Goal: Task Accomplishment & Management: Use online tool/utility

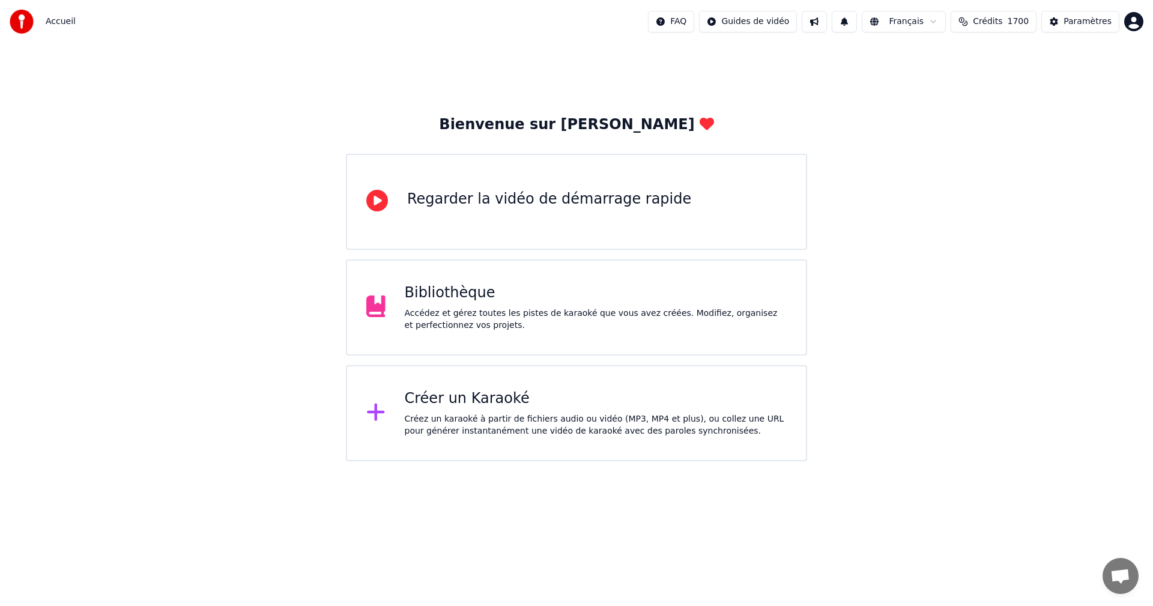
click at [417, 434] on div "Créez un karaoké à partir de fichiers audio ou vidéo (MP3, MP4 et plus), ou col…" at bounding box center [596, 425] width 382 height 24
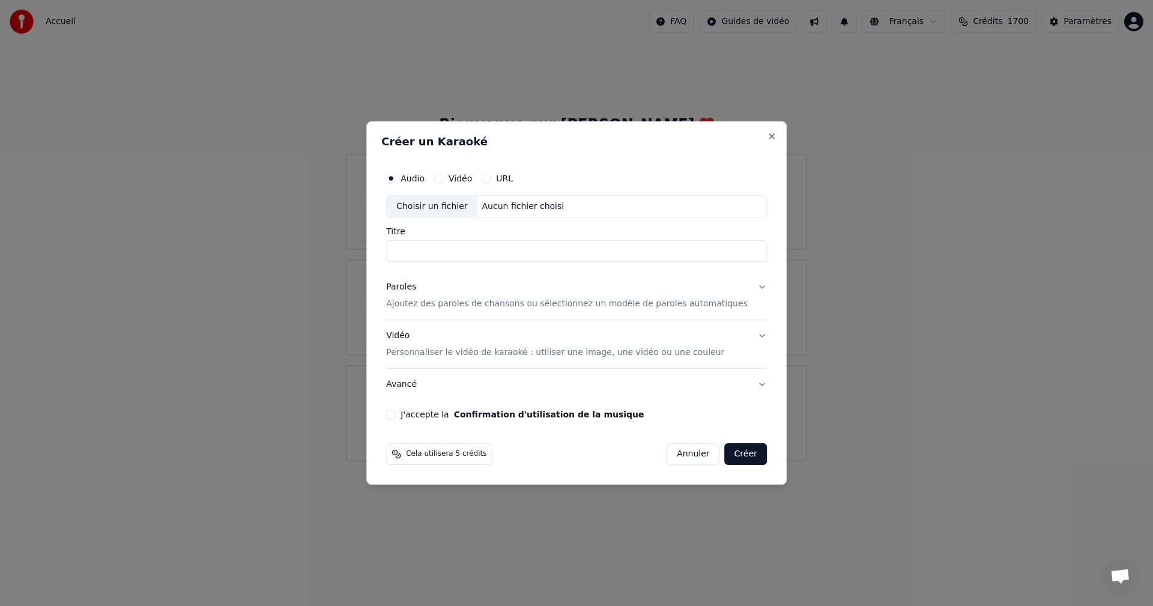
click at [517, 206] on div "Aucun fichier choisi" at bounding box center [523, 206] width 92 height 12
type input "**********"
click at [499, 305] on p "Ajoutez des paroles de chansons ou sélectionnez un modèle de paroles automatiqu…" at bounding box center [566, 304] width 361 height 12
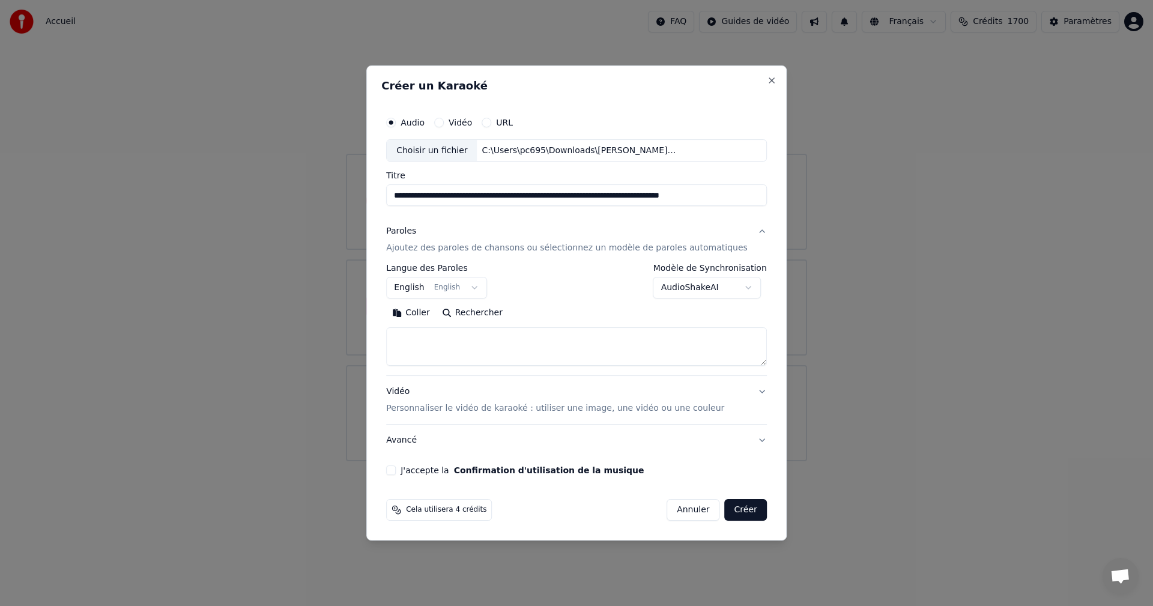
click at [484, 349] on textarea at bounding box center [576, 347] width 381 height 38
click at [432, 314] on button "Coller" at bounding box center [411, 313] width 50 height 19
click at [454, 412] on p "Personnaliser le vidéo de karaoké : utiliser une image, une vidéo ou une couleur" at bounding box center [555, 408] width 338 height 12
type textarea "**********"
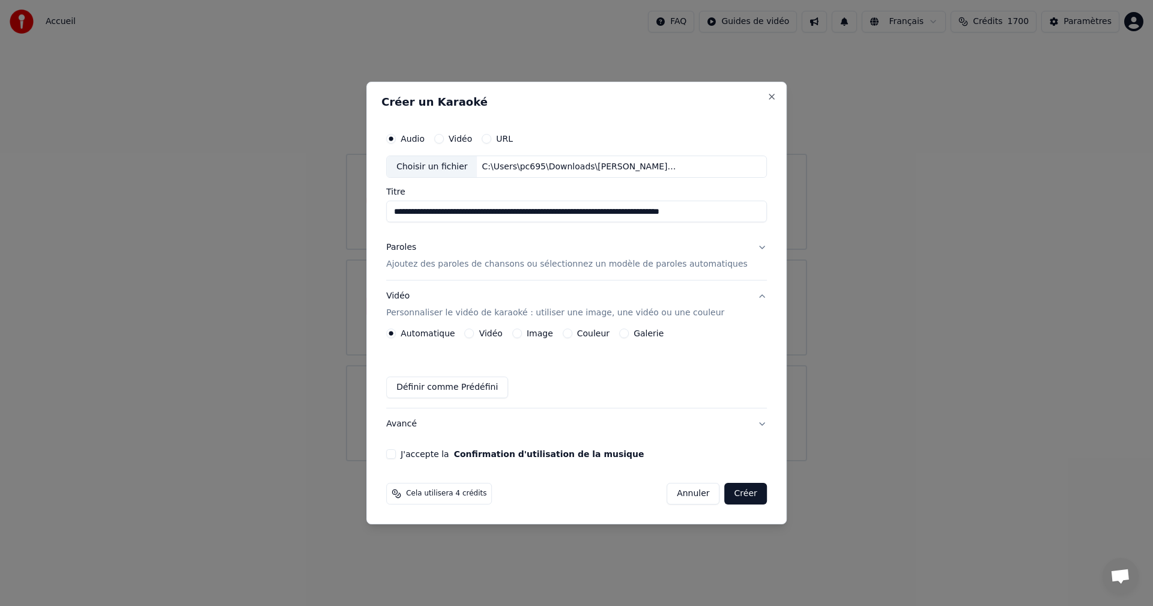
click at [474, 333] on button "Vidéo" at bounding box center [470, 333] width 10 height 10
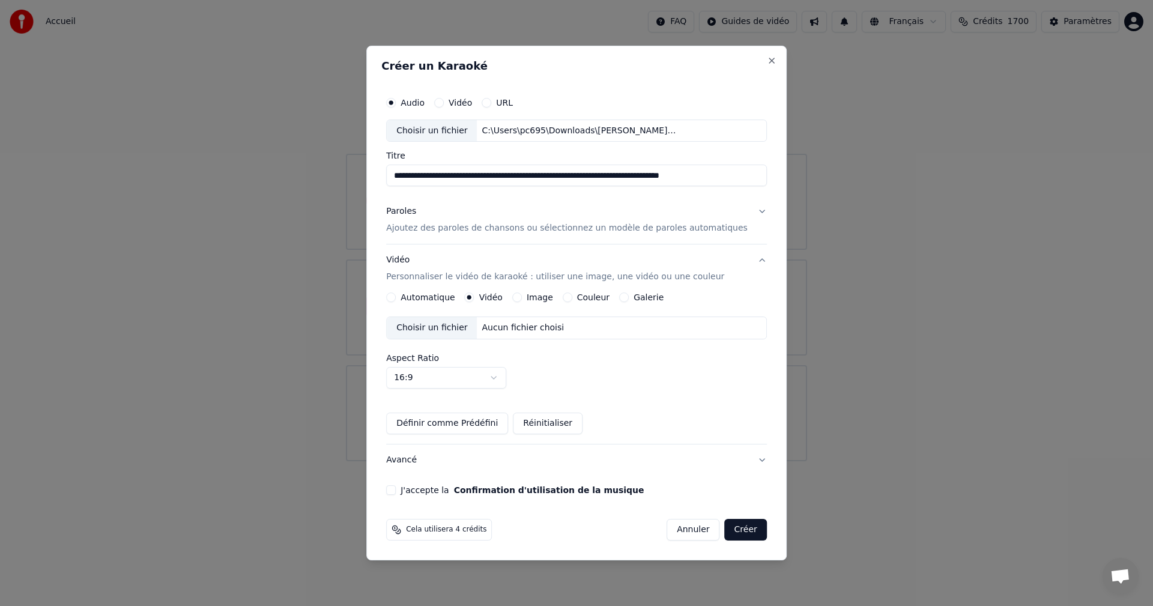
click at [443, 330] on div "Choisir un fichier" at bounding box center [432, 328] width 90 height 22
click at [396, 490] on button "J'accepte la Confirmation d'utilisation de la musique" at bounding box center [391, 490] width 10 height 10
click at [740, 529] on button "Créer" at bounding box center [746, 530] width 42 height 22
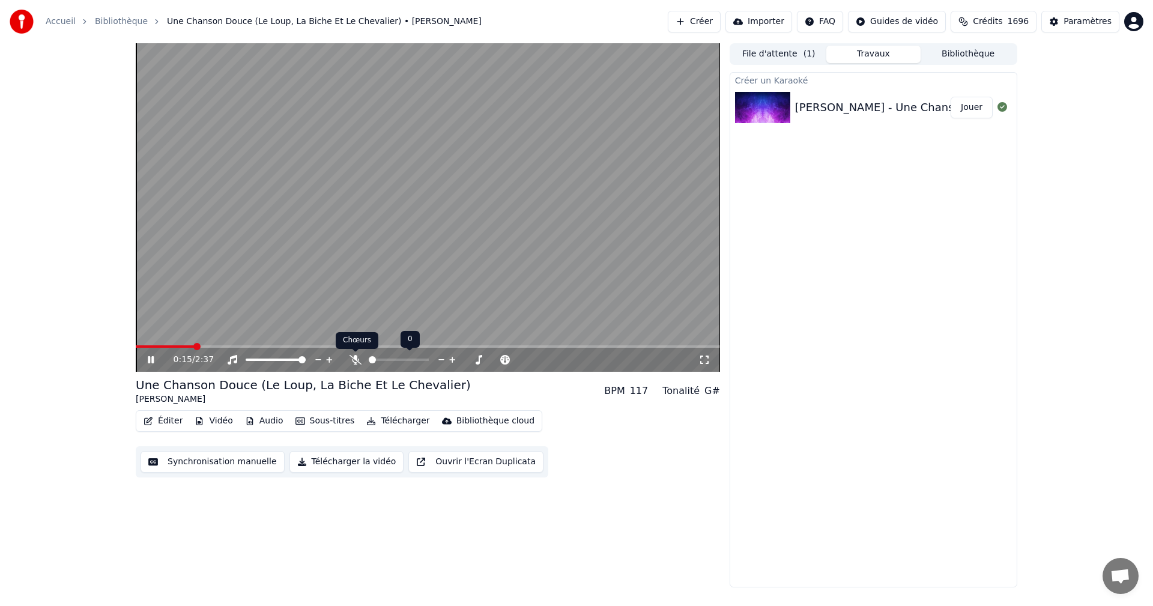
click at [350, 357] on icon at bounding box center [355, 360] width 12 height 10
click at [321, 462] on button "Télécharger la vidéo" at bounding box center [346, 462] width 115 height 22
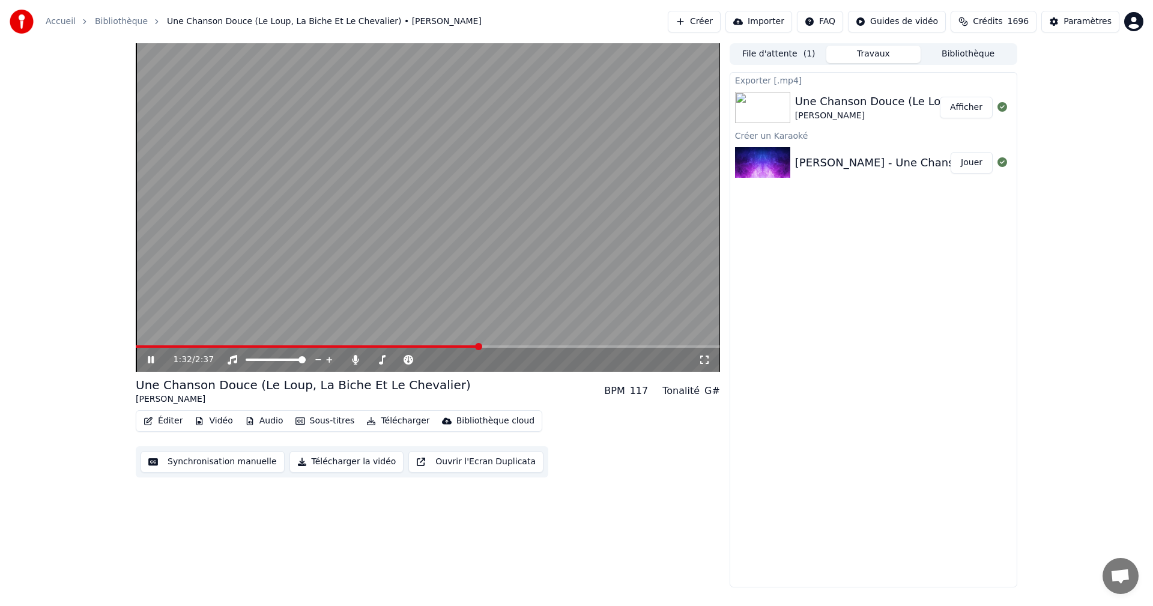
click at [236, 132] on video at bounding box center [428, 207] width 584 height 328
click at [975, 111] on button "Afficher" at bounding box center [965, 108] width 53 height 22
click at [710, 22] on button "Créer" at bounding box center [693, 22] width 53 height 22
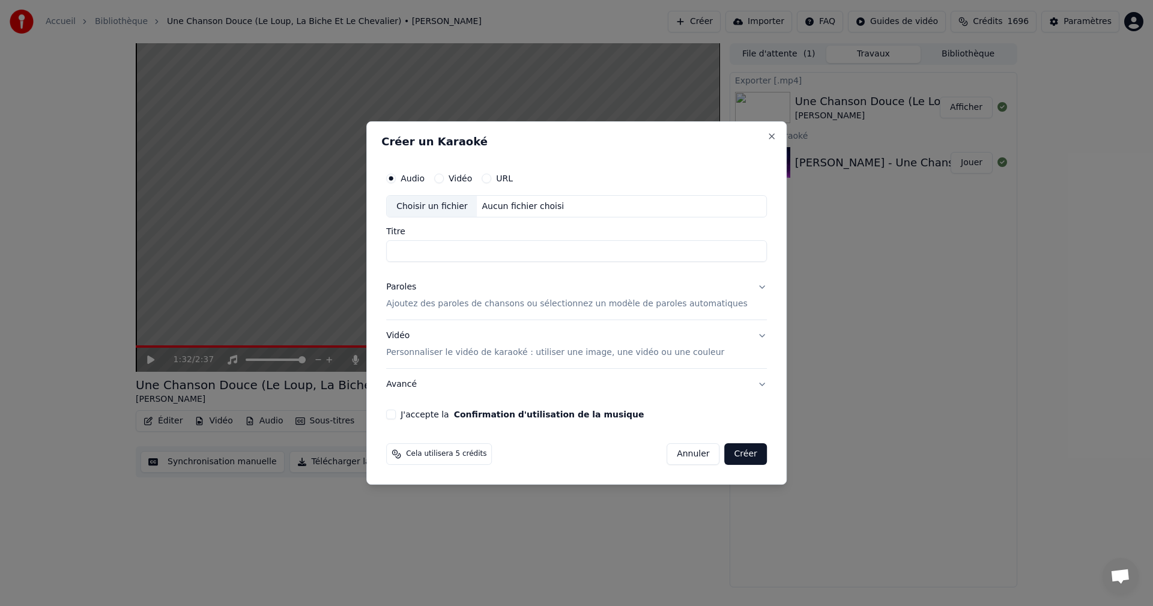
click at [529, 208] on div "Aucun fichier choisi" at bounding box center [523, 206] width 92 height 12
click at [552, 202] on div "Aucun fichier choisi" at bounding box center [523, 206] width 92 height 12
click at [462, 204] on div "Choisir un fichier" at bounding box center [432, 207] width 90 height 22
type input "**********"
click at [411, 292] on div "Paroles" at bounding box center [401, 288] width 30 height 12
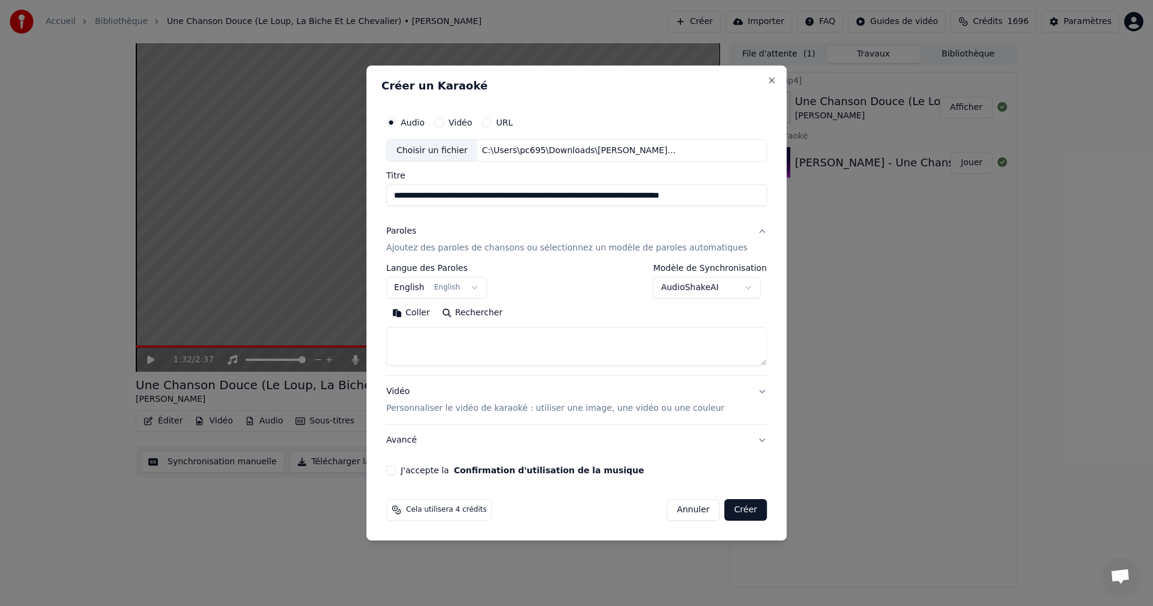
paste textarea "**********"
type textarea "**********"
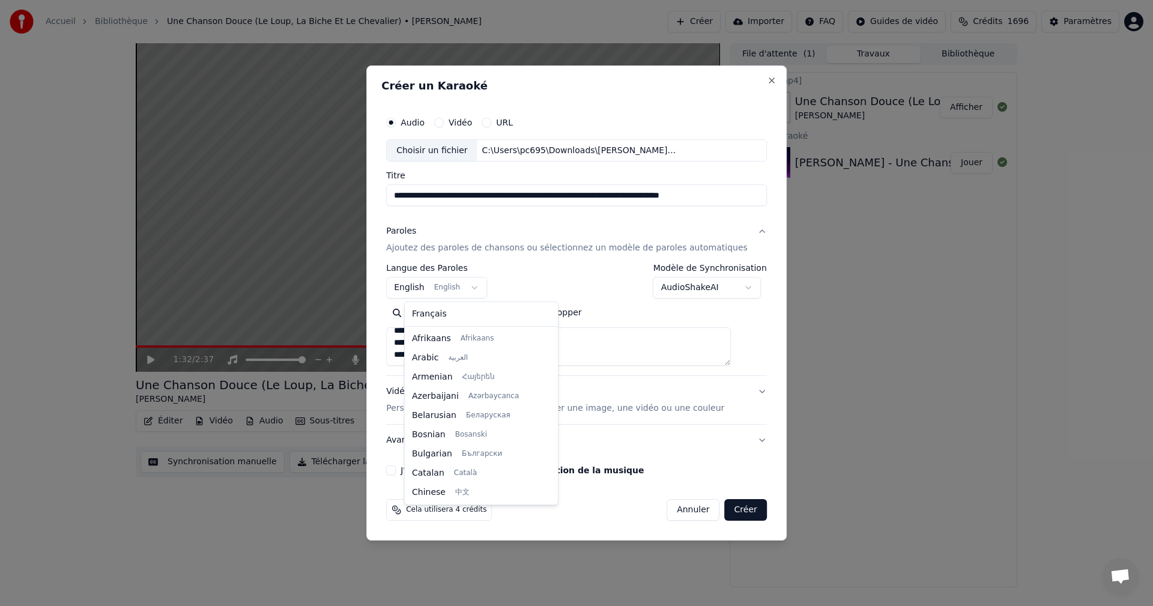
click at [433, 291] on body "Accueil Bibliothèque Une Chanson Douce (Le Loup, La Biche Et Le Chevalier) • [P…" at bounding box center [576, 303] width 1153 height 606
select select "**"
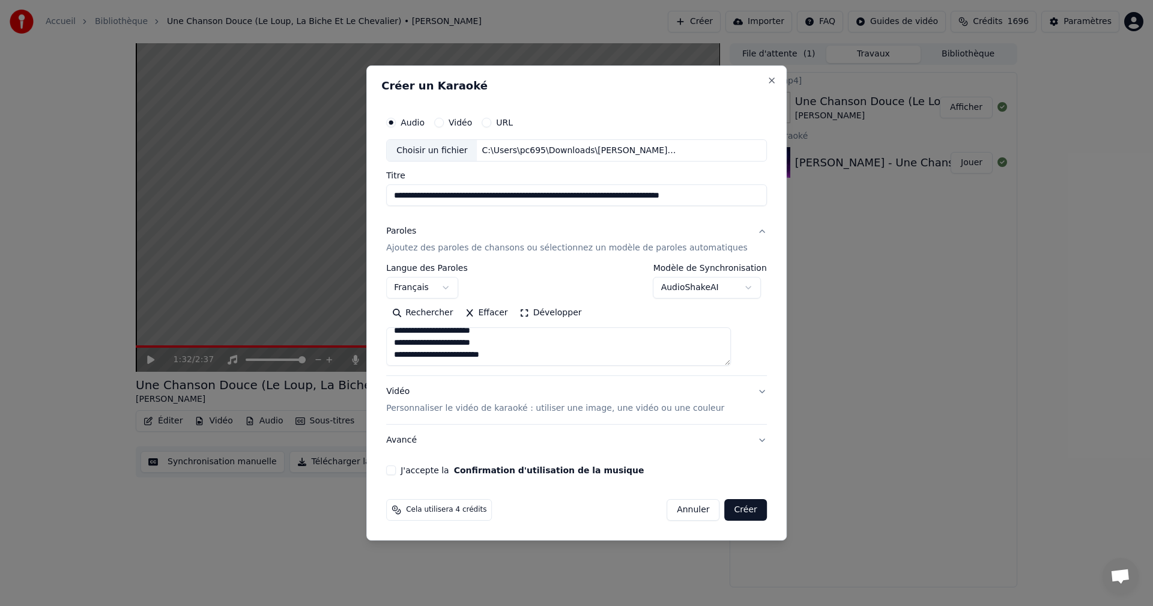
click at [431, 409] on p "Personnaliser le vidéo de karaoké : utiliser une image, une vidéo ou une couleur" at bounding box center [555, 408] width 338 height 12
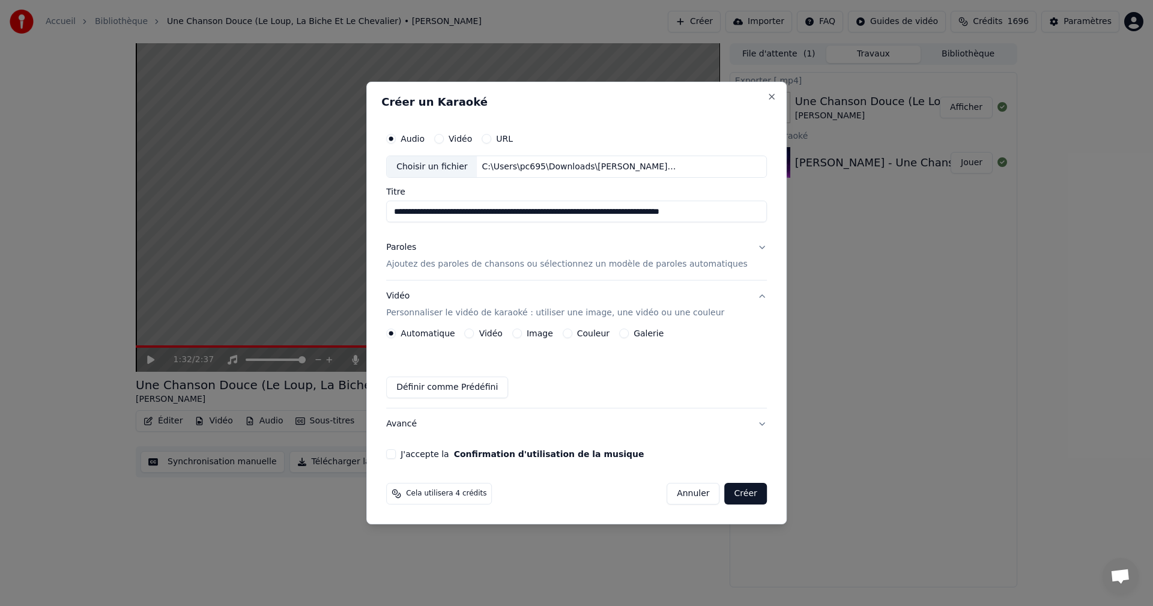
click at [474, 330] on button "Vidéo" at bounding box center [470, 333] width 10 height 10
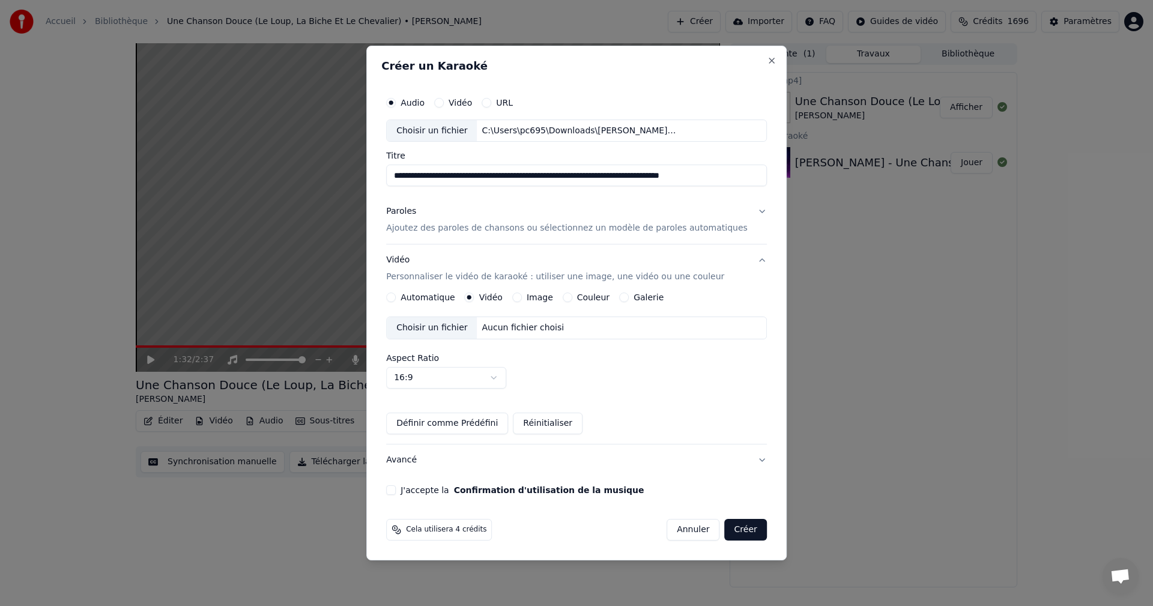
click at [441, 329] on div "Choisir un fichier" at bounding box center [432, 328] width 90 height 22
click at [396, 490] on button "J'accepte la Confirmation d'utilisation de la musique" at bounding box center [391, 490] width 10 height 10
click at [731, 532] on button "Créer" at bounding box center [746, 530] width 42 height 22
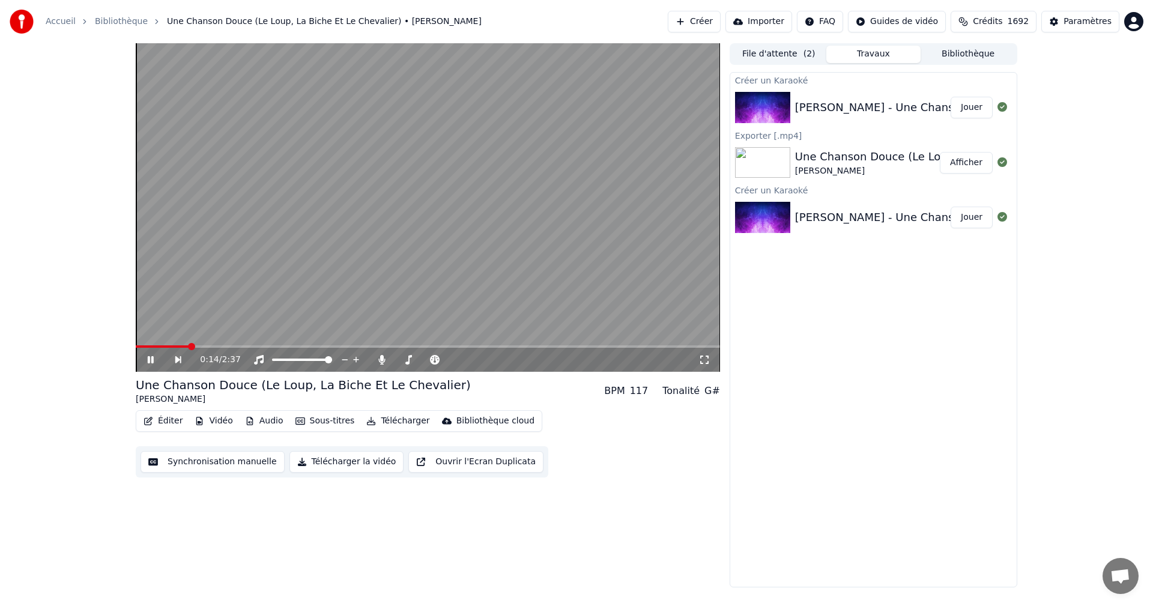
click at [176, 363] on icon at bounding box center [187, 360] width 28 height 10
click at [154, 359] on icon at bounding box center [159, 360] width 28 height 10
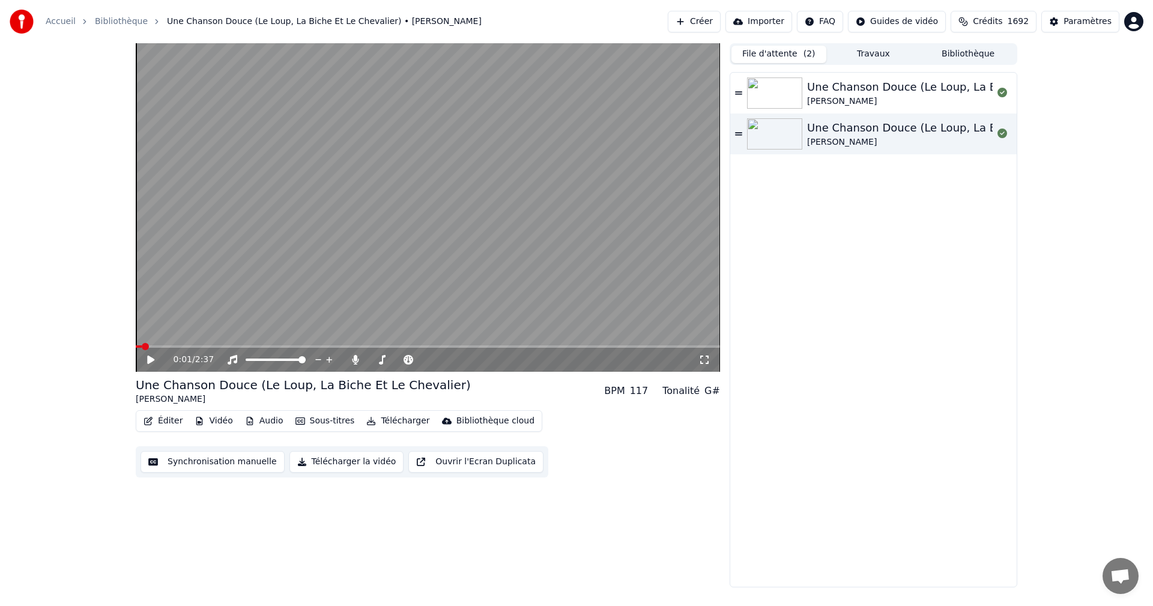
click at [787, 58] on button "File d'attente ( 2 )" at bounding box center [778, 54] width 95 height 17
click at [740, 98] on div "Une Chanson Douce (Le Loup, La Biche Et Le Chevalier) [PERSON_NAME]" at bounding box center [873, 93] width 286 height 41
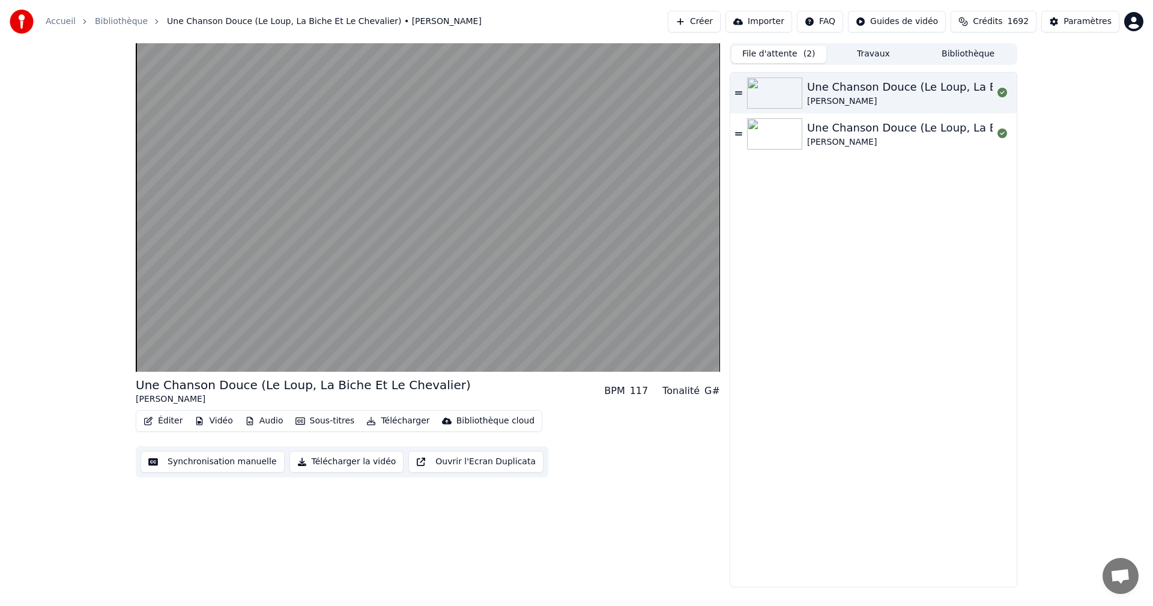
click at [740, 91] on icon at bounding box center [738, 93] width 7 height 8
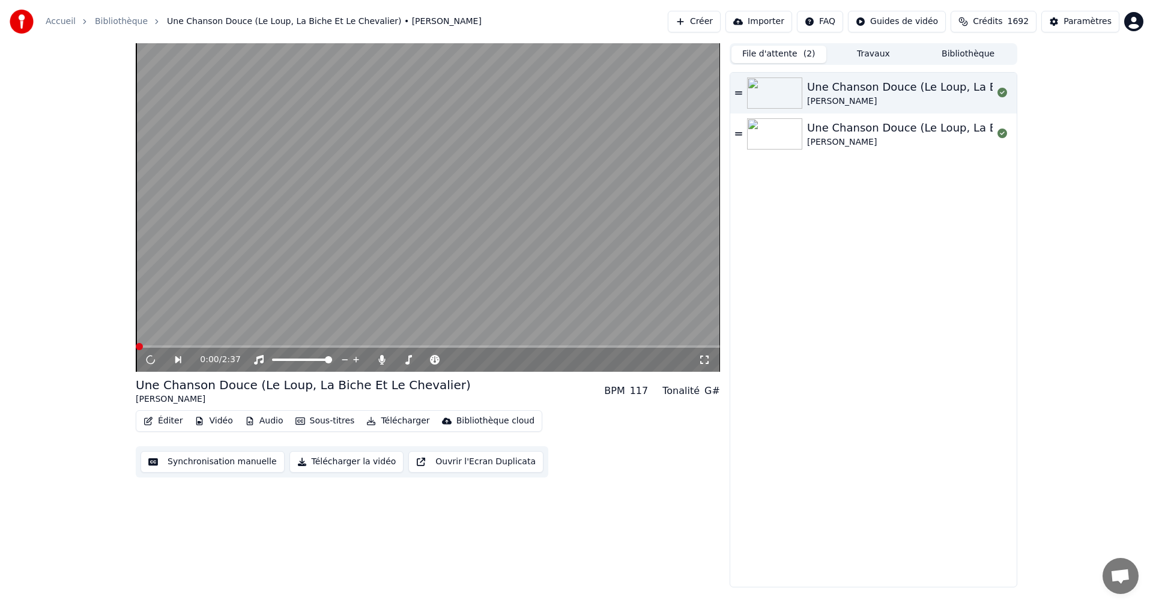
click at [740, 91] on icon at bounding box center [738, 93] width 7 height 8
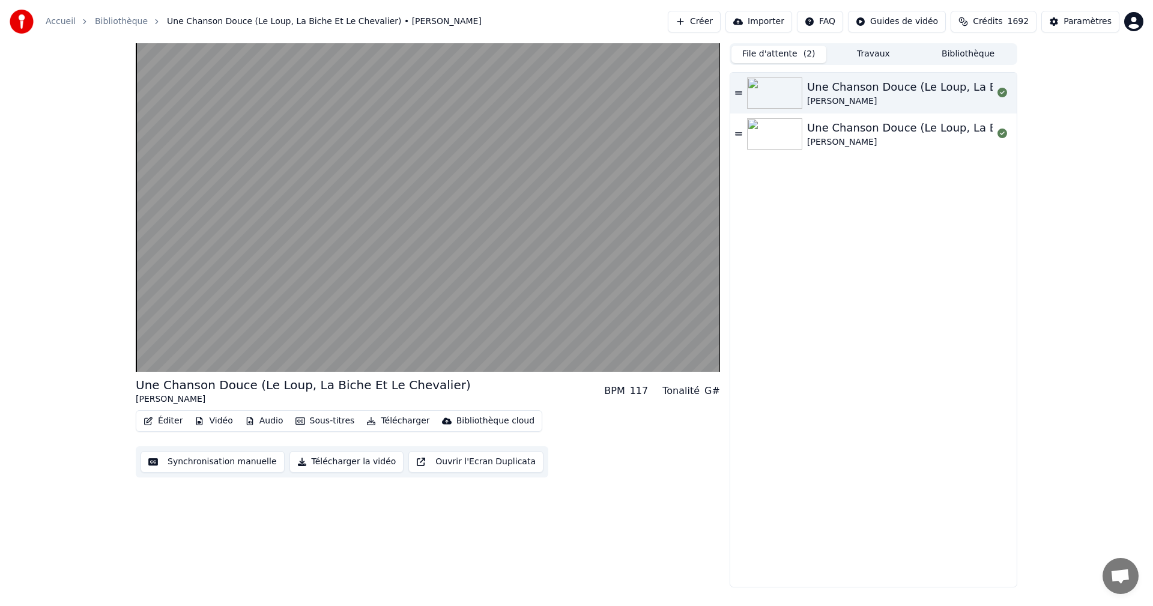
click at [740, 91] on icon at bounding box center [738, 93] width 7 height 8
click at [923, 96] on div "[PERSON_NAME]" at bounding box center [957, 101] width 301 height 12
click at [981, 56] on button "Bibliothèque" at bounding box center [967, 54] width 95 height 17
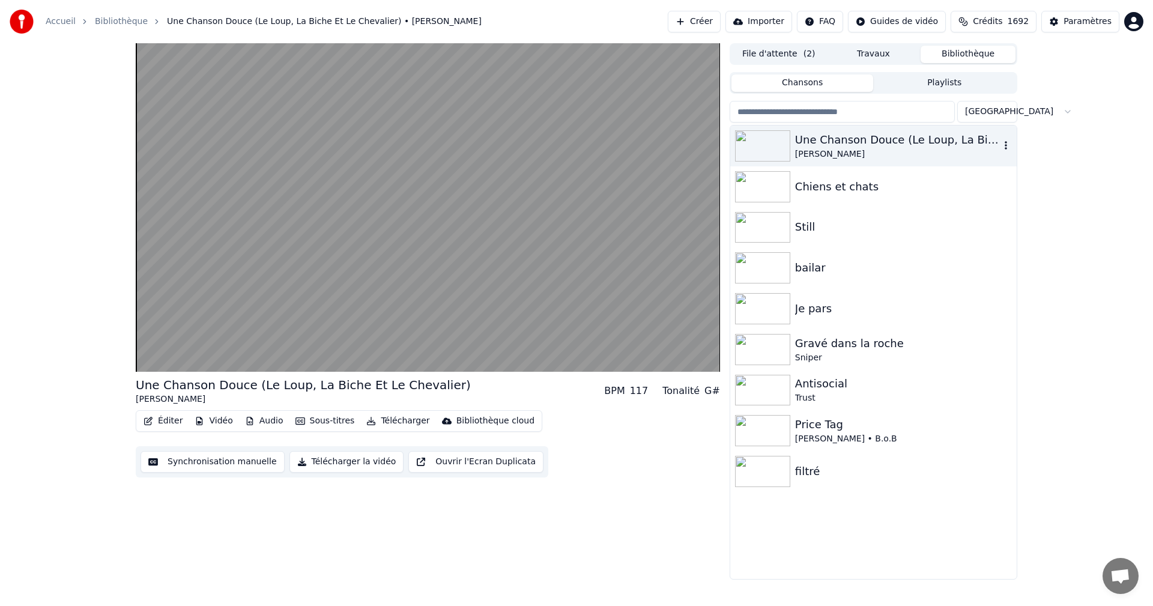
click at [1007, 146] on icon "button" at bounding box center [1005, 145] width 12 height 10
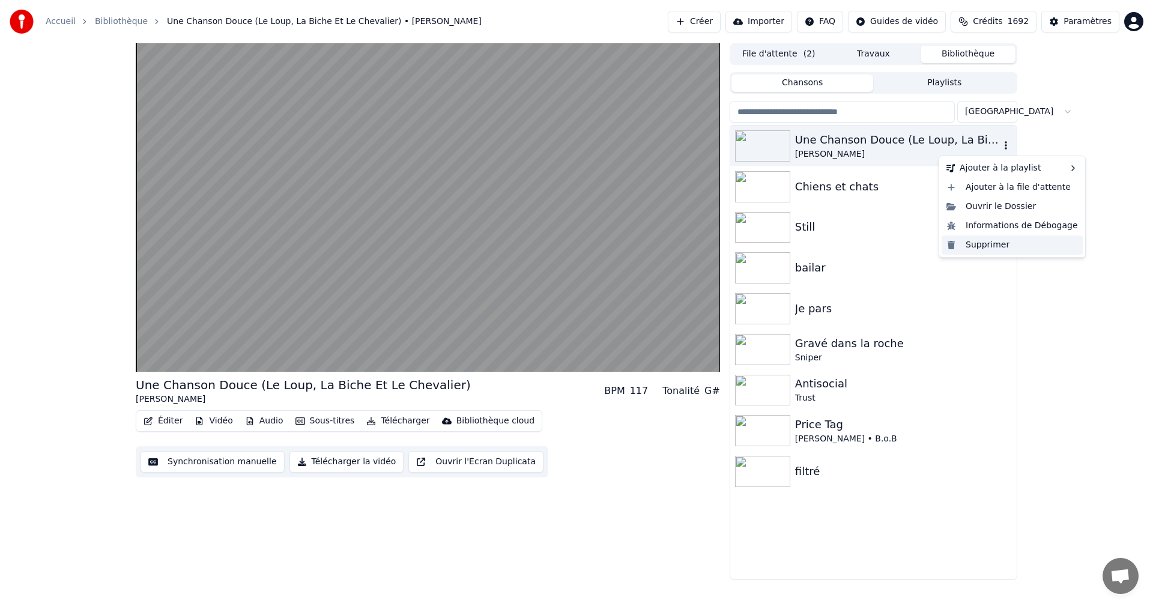
click at [986, 240] on div "Supprimer" at bounding box center [1011, 244] width 141 height 19
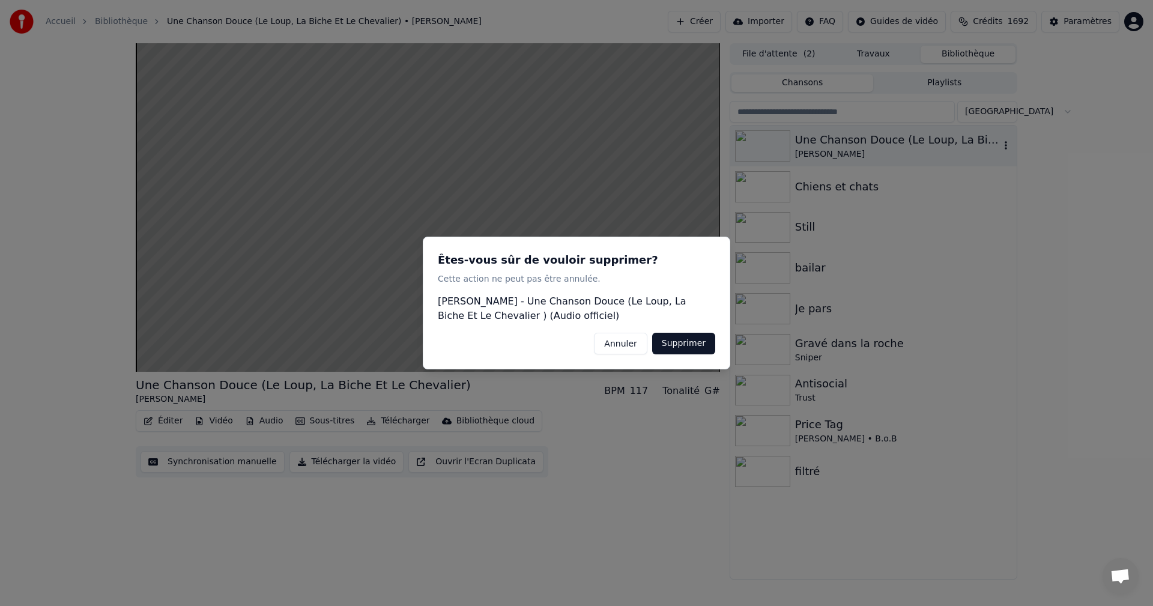
click at [694, 339] on button "Supprimer" at bounding box center [683, 344] width 63 height 22
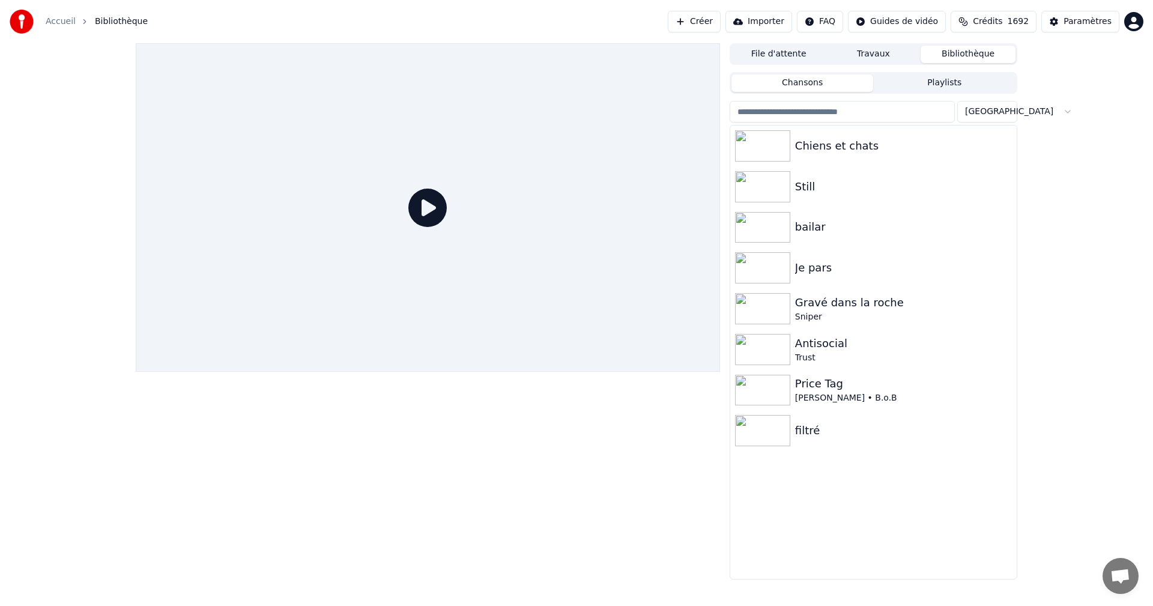
click at [720, 21] on button "Créer" at bounding box center [693, 22] width 53 height 22
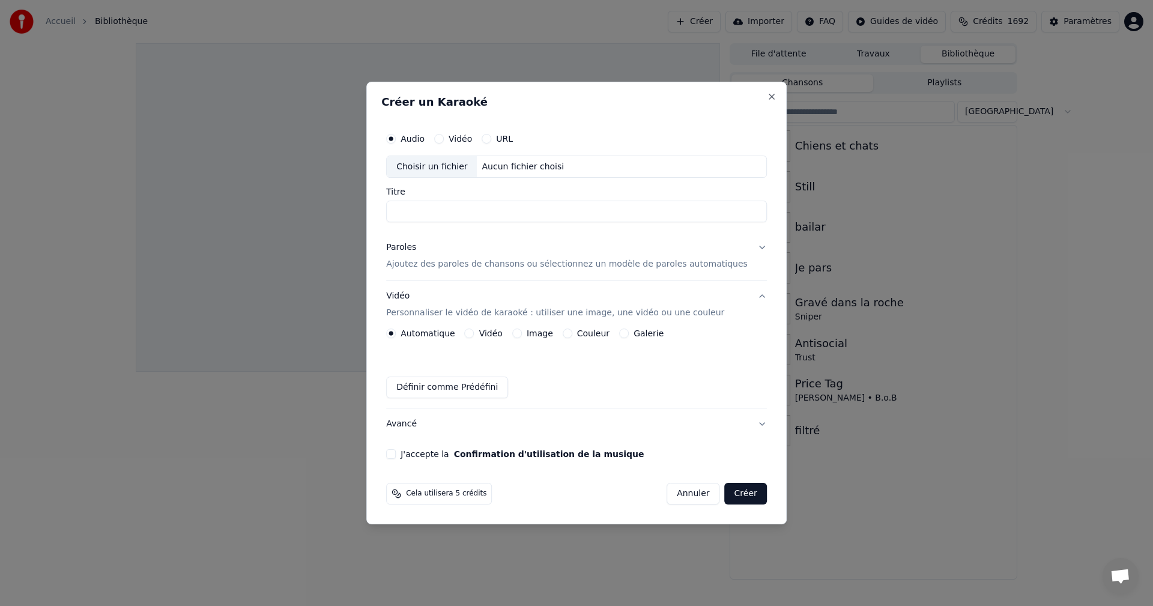
click at [542, 167] on div "Aucun fichier choisi" at bounding box center [523, 167] width 92 height 12
click at [442, 168] on div "Choisir un fichier" at bounding box center [432, 167] width 90 height 22
drag, startPoint x: 475, startPoint y: 211, endPoint x: 387, endPoint y: 209, distance: 88.9
click at [387, 209] on div "**********" at bounding box center [576, 303] width 420 height 443
drag, startPoint x: 489, startPoint y: 211, endPoint x: 703, endPoint y: 213, distance: 213.7
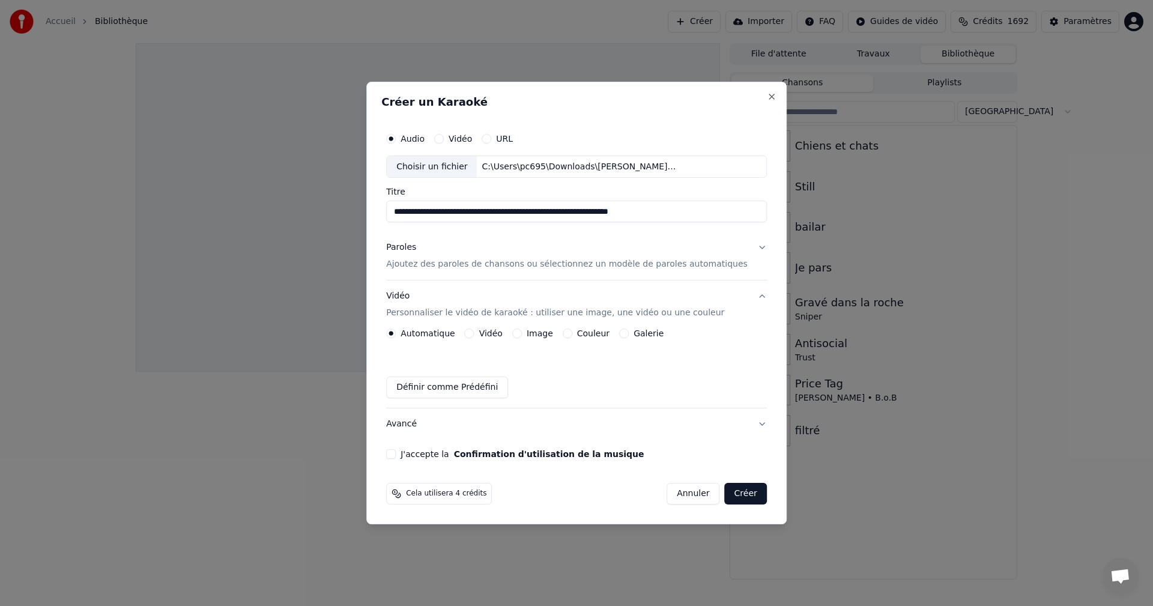
click at [746, 217] on input "**********" at bounding box center [576, 212] width 381 height 22
type input "**********"
click at [510, 268] on p "Ajoutez des paroles de chansons ou sélectionnez un modèle de paroles automatiqu…" at bounding box center [566, 265] width 361 height 12
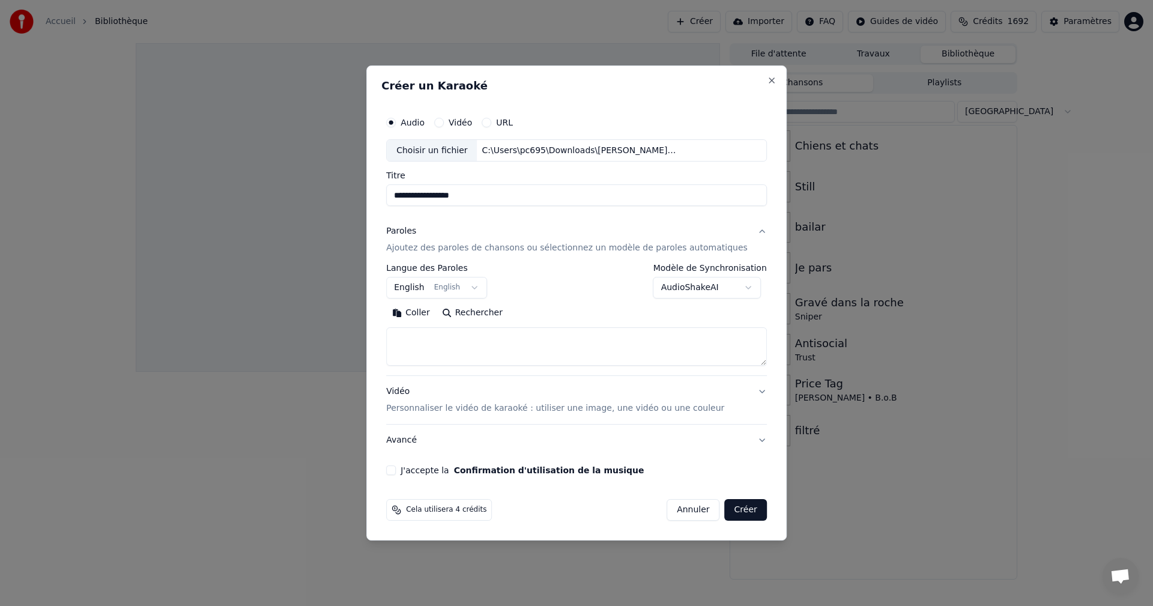
click at [438, 343] on textarea at bounding box center [576, 347] width 381 height 38
paste textarea "**********"
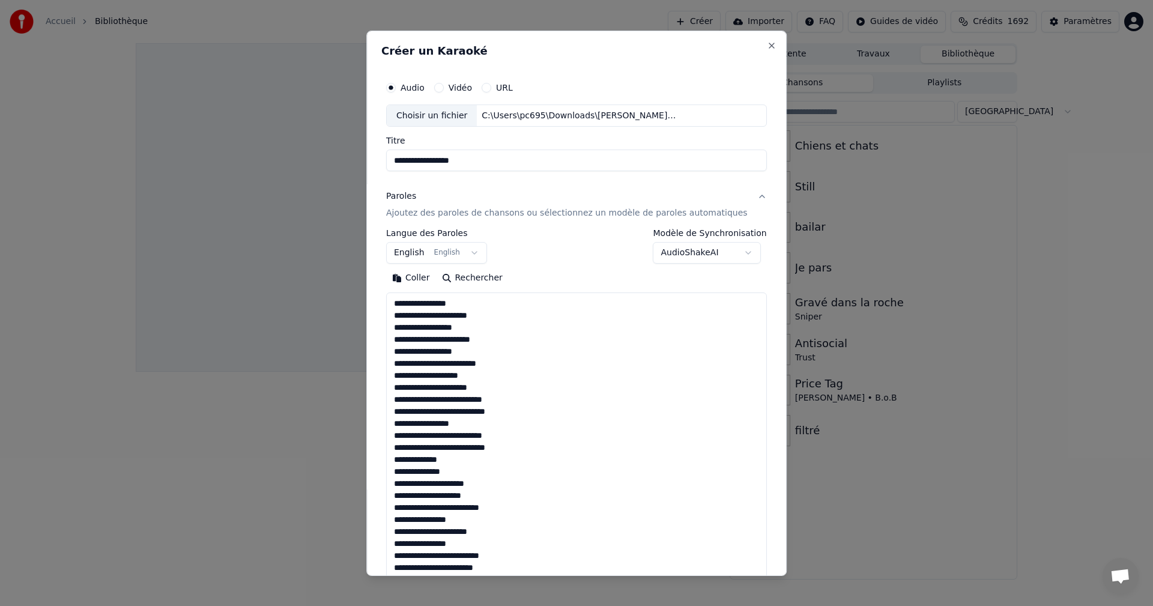
scroll to position [471, 0]
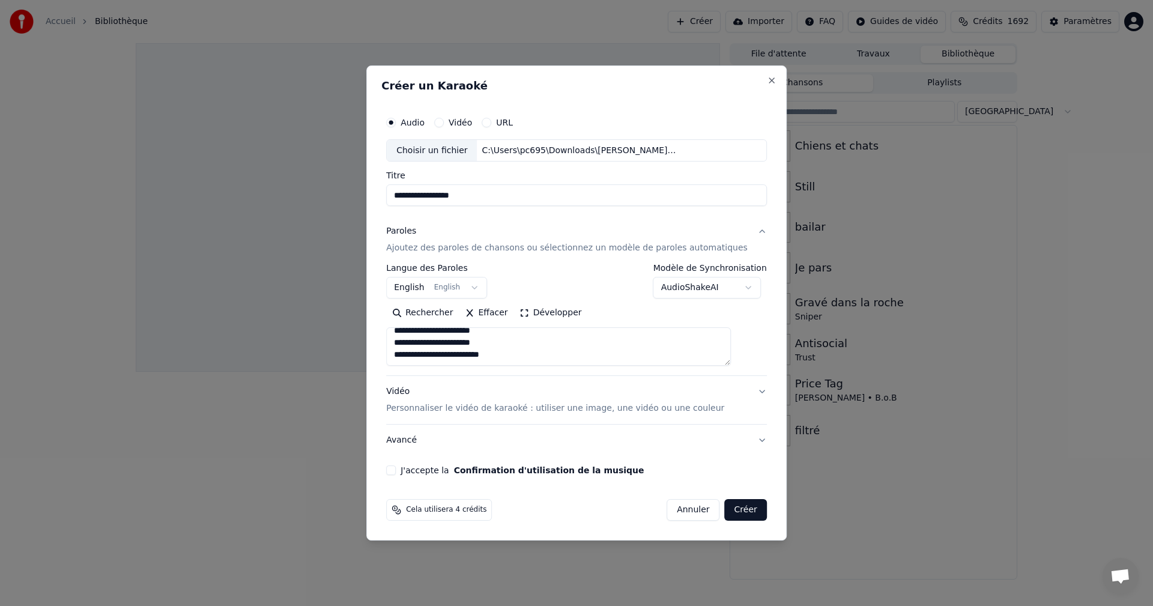
type textarea "**********"
click at [462, 288] on body "**********" at bounding box center [576, 303] width 1153 height 606
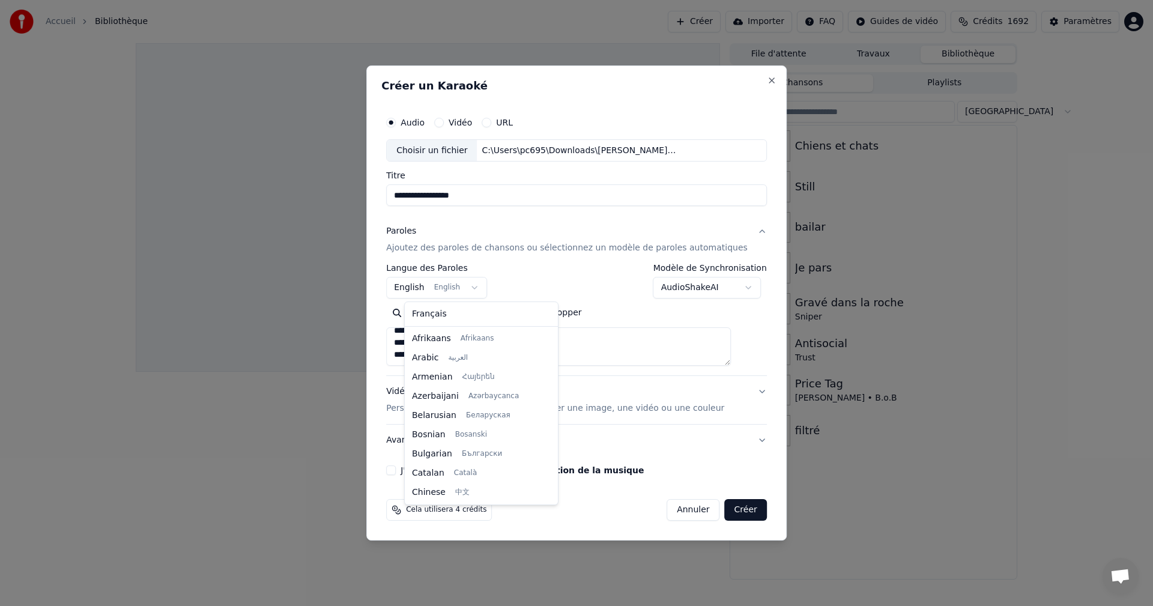
scroll to position [96, 0]
select select "**"
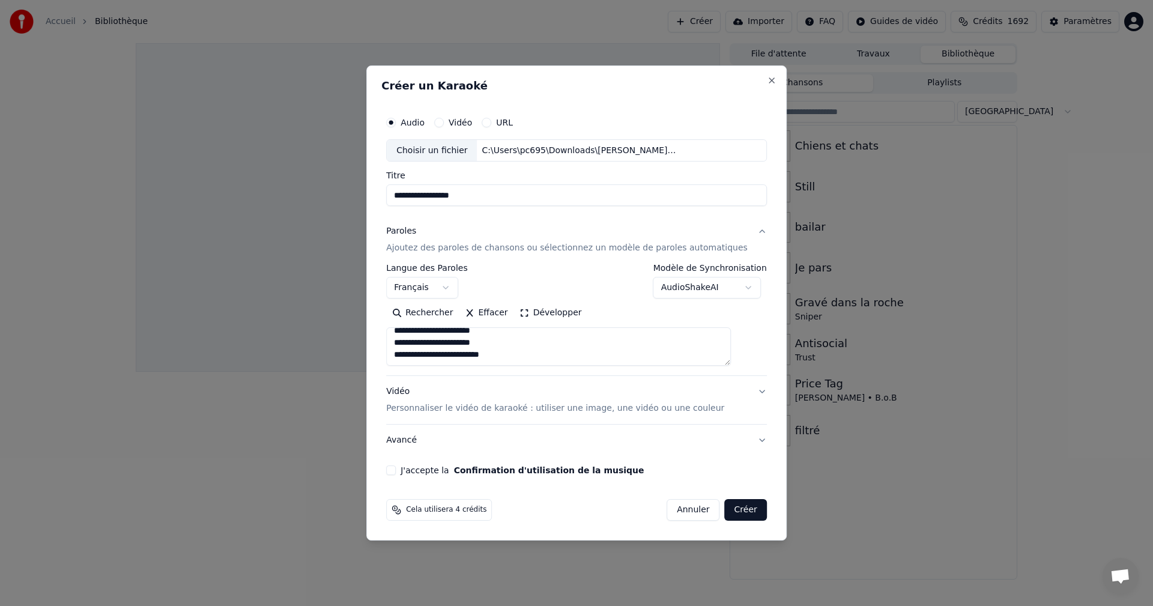
click at [459, 415] on button "Vidéo Personnaliser le vidéo de karaoké : utiliser une image, une vidéo ou une …" at bounding box center [576, 400] width 381 height 48
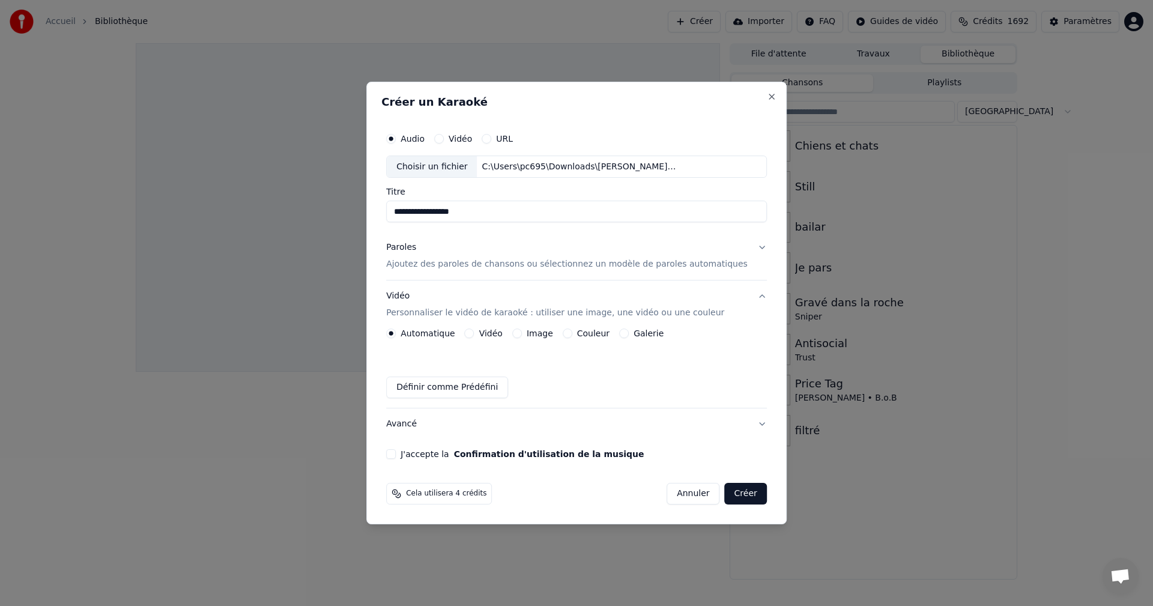
click at [474, 333] on button "Vidéo" at bounding box center [470, 333] width 10 height 10
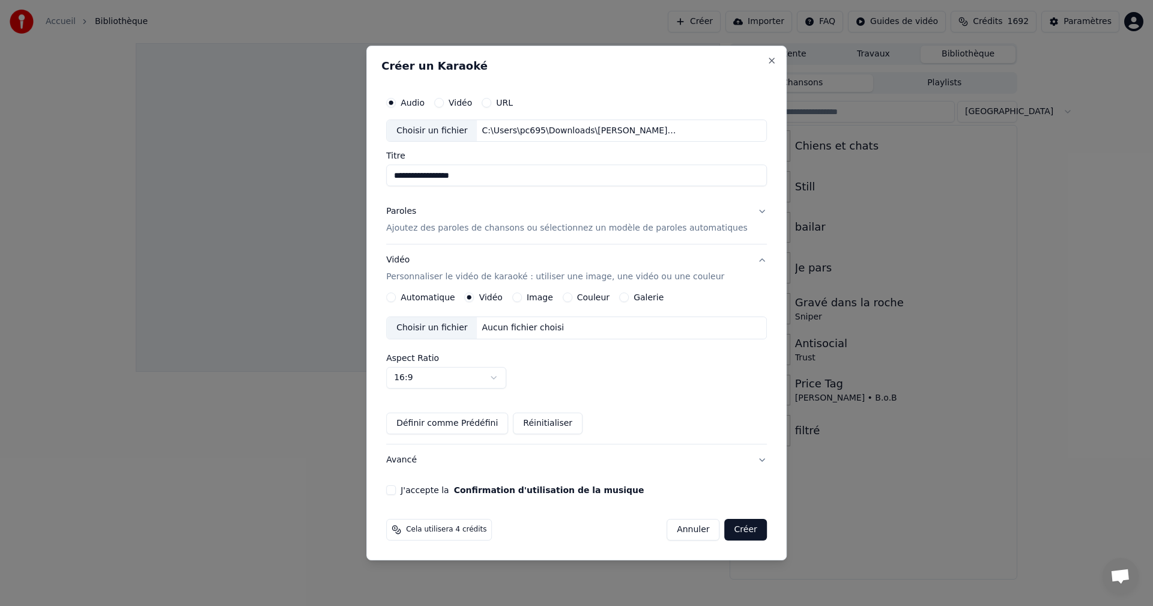
click at [466, 333] on div "Choisir un fichier" at bounding box center [432, 328] width 90 height 22
click at [474, 221] on div "Paroles Ajoutez des paroles de chansons ou sélectionnez un modèle de paroles au…" at bounding box center [566, 220] width 361 height 29
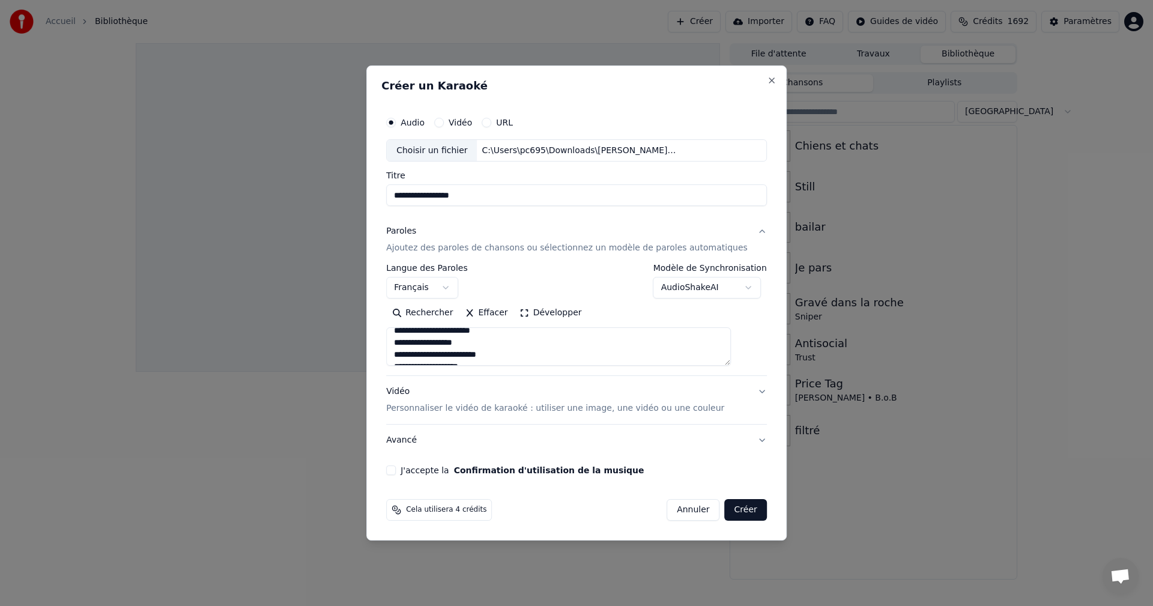
scroll to position [60, 0]
click at [396, 472] on button "J'accepte la Confirmation d'utilisation de la musique" at bounding box center [391, 470] width 10 height 10
click at [732, 511] on button "Créer" at bounding box center [746, 510] width 42 height 22
select select
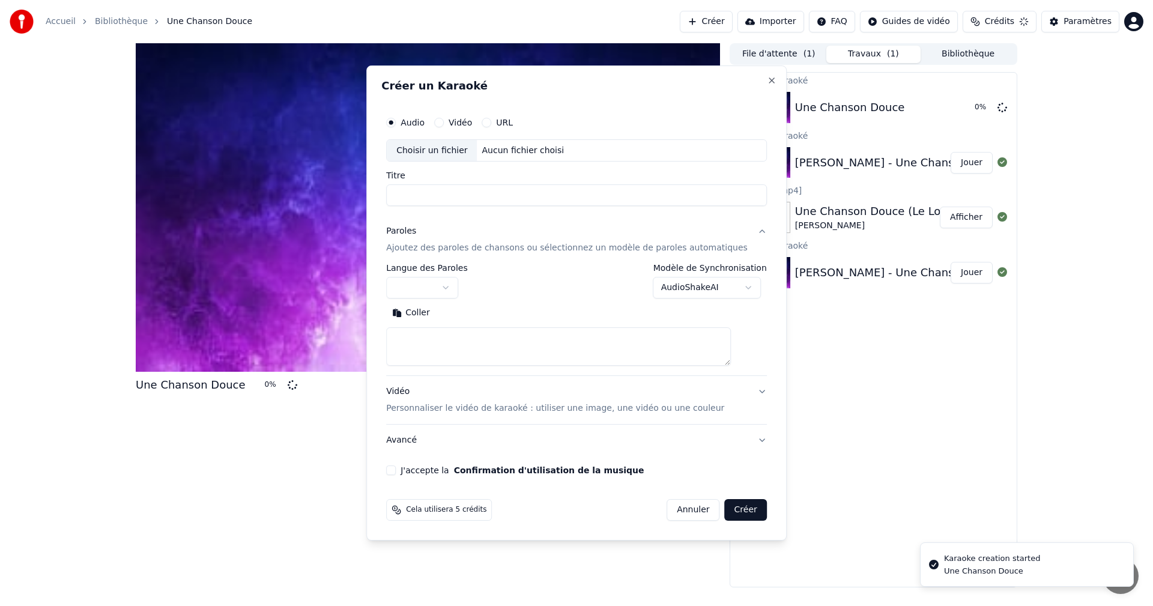
scroll to position [0, 0]
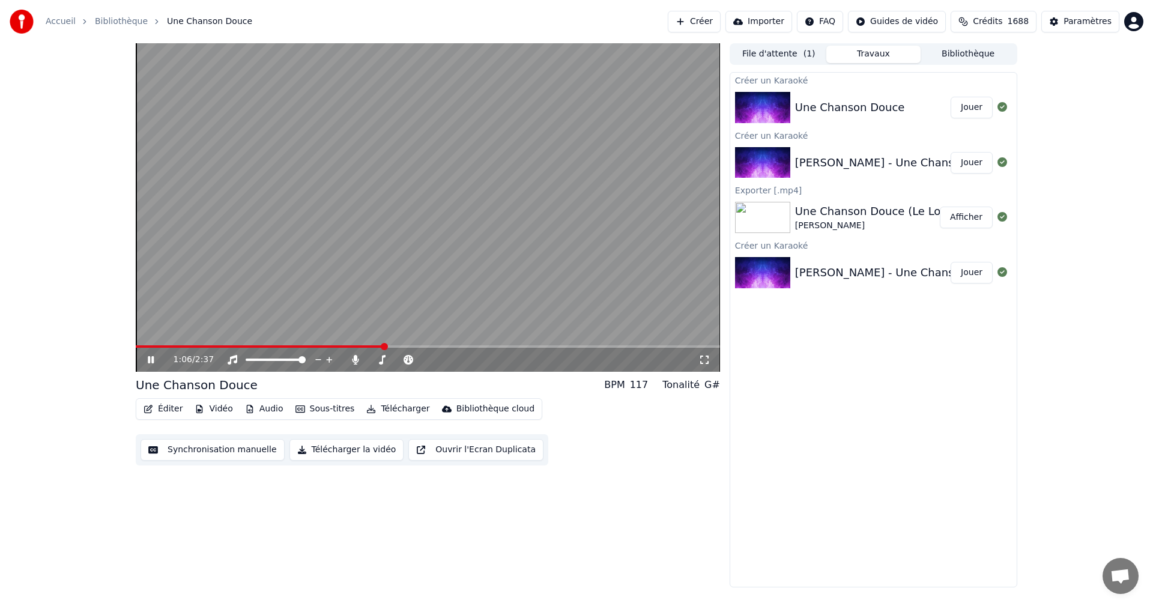
click at [339, 449] on button "Télécharger la vidéo" at bounding box center [346, 450] width 115 height 22
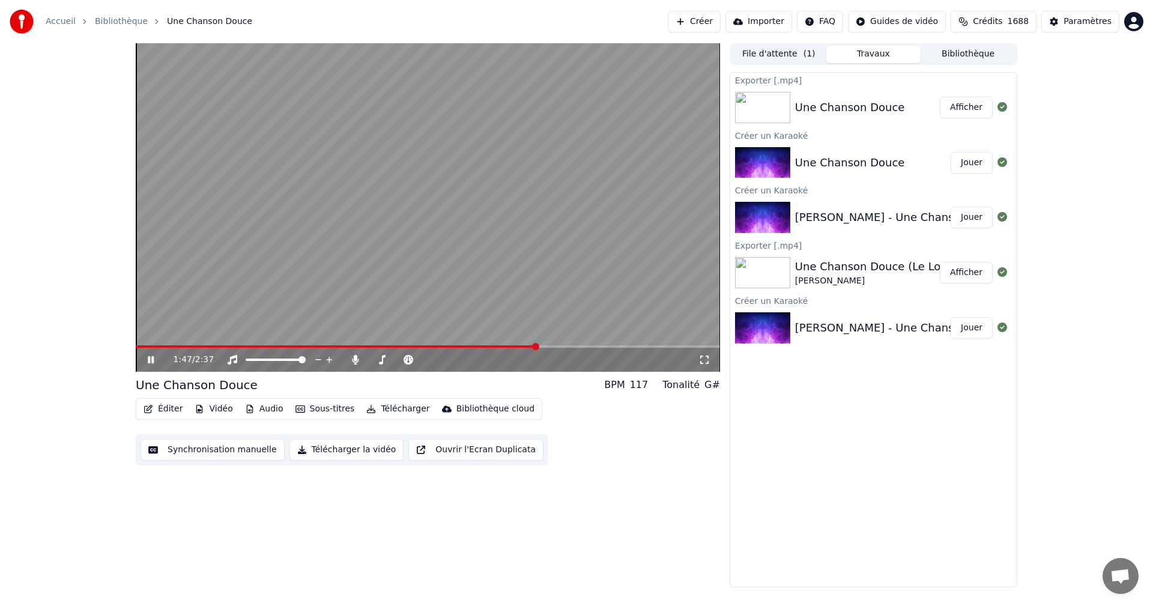
click at [319, 450] on button "Télécharger la vidéo" at bounding box center [346, 450] width 115 height 22
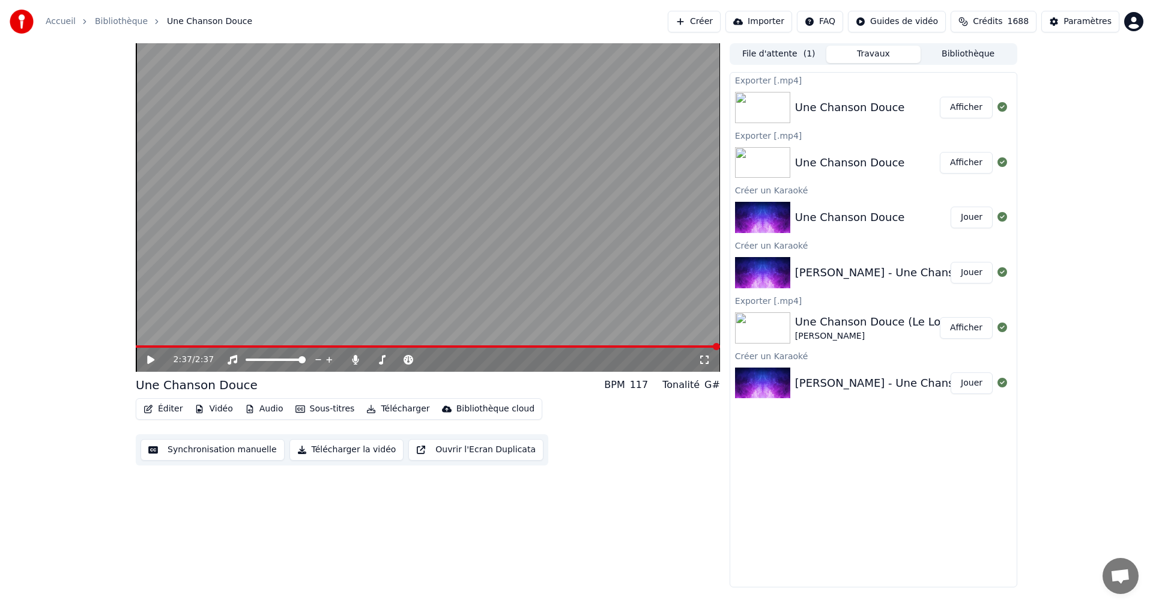
click at [956, 107] on button "Afficher" at bounding box center [965, 108] width 53 height 22
